Goal: Obtain resource: Obtain resource

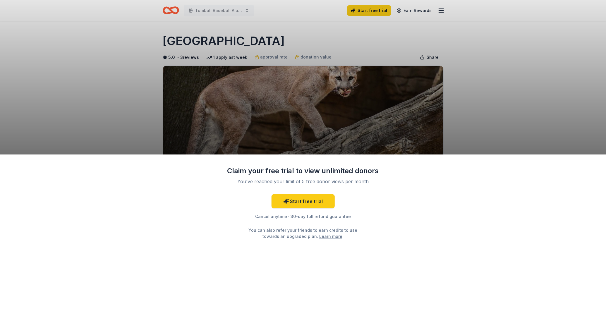
click at [408, 210] on div "Claim your free trial to view unlimited donors You've reached your limit of 5 f…" at bounding box center [303, 232] width 606 height 155
click at [376, 208] on div "Start free trial Cancel anytime · 30-day full refund guarantee You can also ref…" at bounding box center [303, 216] width 152 height 45
click at [340, 171] on div "Claim your free trial to view unlimited donors" at bounding box center [303, 170] width 152 height 9
click at [364, 124] on div "Claim your free trial to view unlimited donors You've reached your limit of 5 f…" at bounding box center [303, 154] width 606 height 309
drag, startPoint x: 372, startPoint y: 127, endPoint x: 372, endPoint y: 131, distance: 3.9
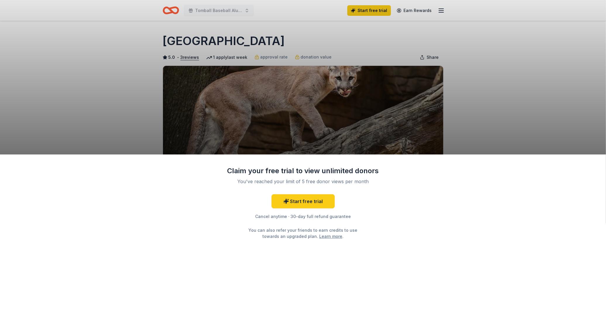
click at [372, 131] on div "Claim your free trial to view unlimited donors You've reached your limit of 5 f…" at bounding box center [303, 154] width 606 height 309
click at [473, 126] on div "Claim your free trial to view unlimited donors You've reached your limit of 5 f…" at bounding box center [303, 154] width 606 height 309
drag, startPoint x: 437, startPoint y: 188, endPoint x: 432, endPoint y: 163, distance: 25.0
click at [434, 188] on div "Claim your free trial to view unlimited donors You've reached your limit of 5 f…" at bounding box center [303, 232] width 606 height 155
click at [463, 131] on div "Claim your free trial to view unlimited donors You've reached your limit of 5 f…" at bounding box center [303, 154] width 606 height 309
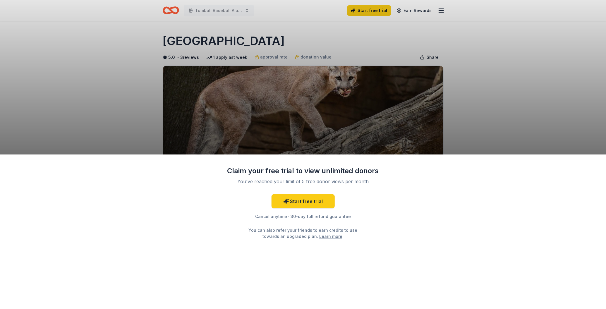
click at [432, 88] on div "Claim your free trial to view unlimited donors You've reached your limit of 5 f…" at bounding box center [303, 154] width 606 height 309
click at [495, 116] on div "Claim your free trial to view unlimited donors You've reached your limit of 5 f…" at bounding box center [303, 154] width 606 height 309
click at [239, 56] on div "Claim your free trial to view unlimited donors You've reached your limit of 5 f…" at bounding box center [303, 154] width 606 height 309
click at [257, 79] on div "Claim your free trial to view unlimited donors You've reached your limit of 5 f…" at bounding box center [303, 154] width 606 height 309
drag, startPoint x: 44, startPoint y: 34, endPoint x: 36, endPoint y: 28, distance: 9.4
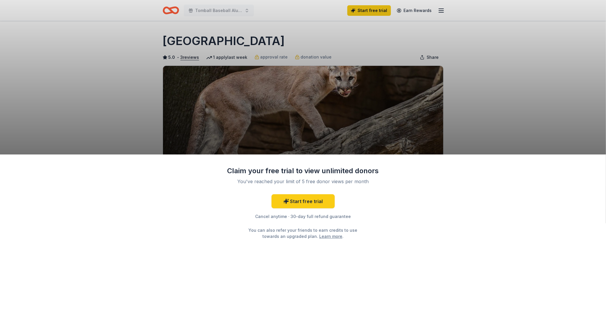
click at [43, 35] on div "Claim your free trial to view unlimited donors You've reached your limit of 5 f…" at bounding box center [303, 154] width 606 height 309
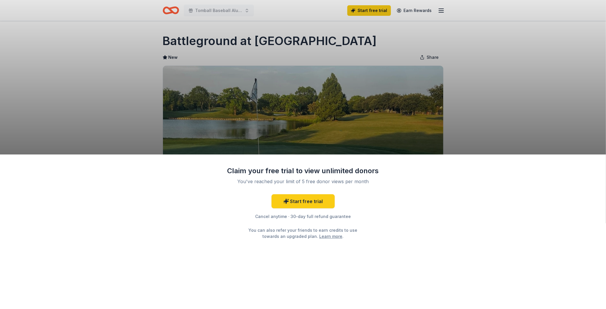
click at [480, 93] on div "Claim your free trial to view unlimited donors You've reached your limit of 5 f…" at bounding box center [303, 154] width 606 height 309
